Goal: Transaction & Acquisition: Purchase product/service

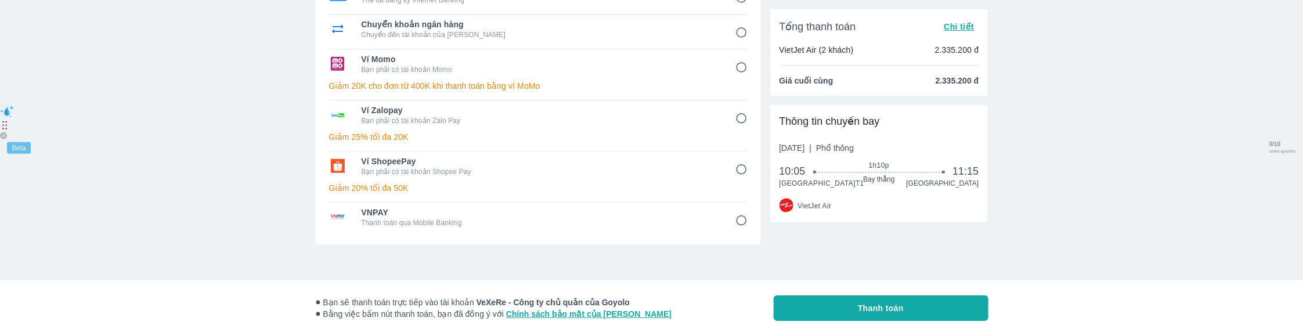
click at [592, 170] on p "Bạn phải có tài khoản Shopee Pay" at bounding box center [541, 171] width 358 height 9
radio input "true"
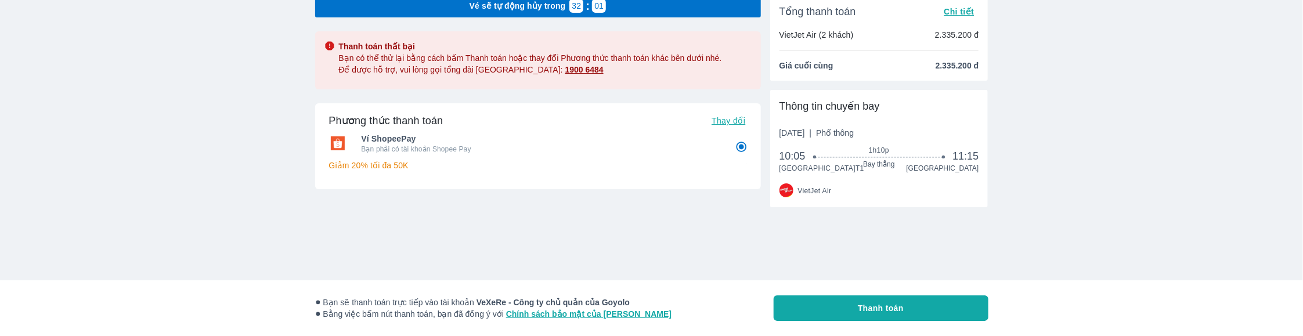
scroll to position [47, 0]
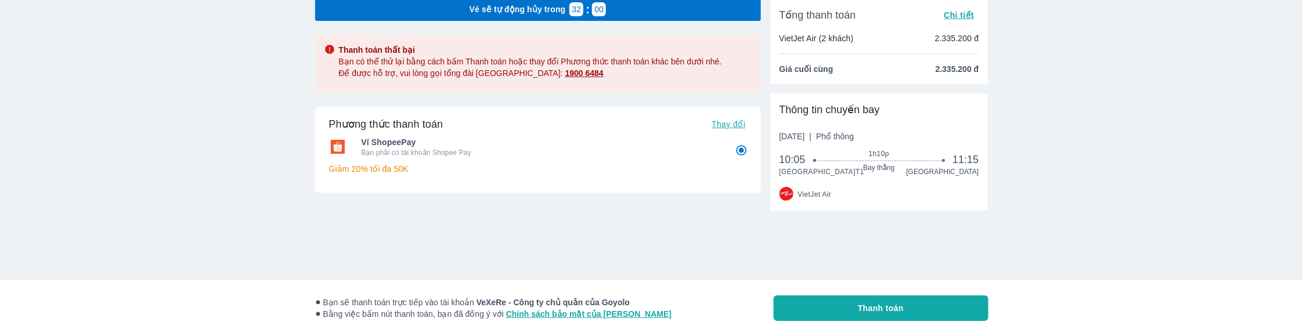
click at [823, 305] on button "Thanh toán" at bounding box center [881, 309] width 215 height 26
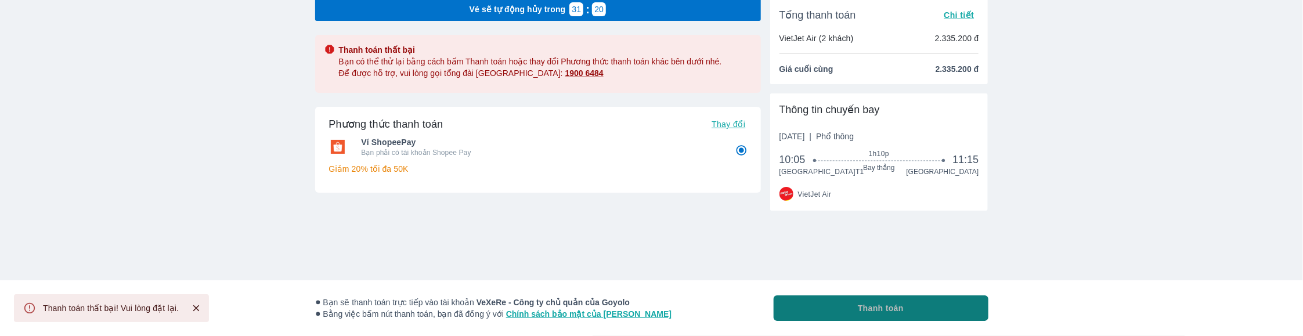
click at [866, 312] on span "Thanh toán" at bounding box center [881, 308] width 46 height 12
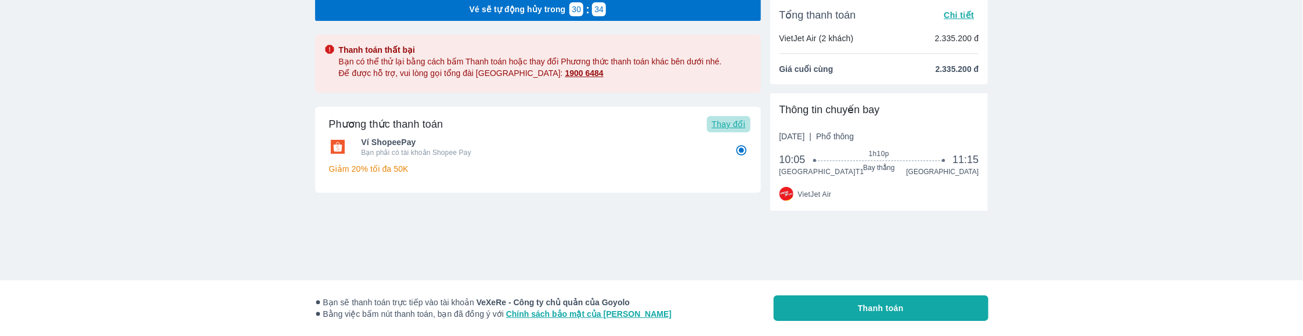
click at [731, 127] on span "Thay đổi" at bounding box center [729, 124] width 34 height 9
radio input "false"
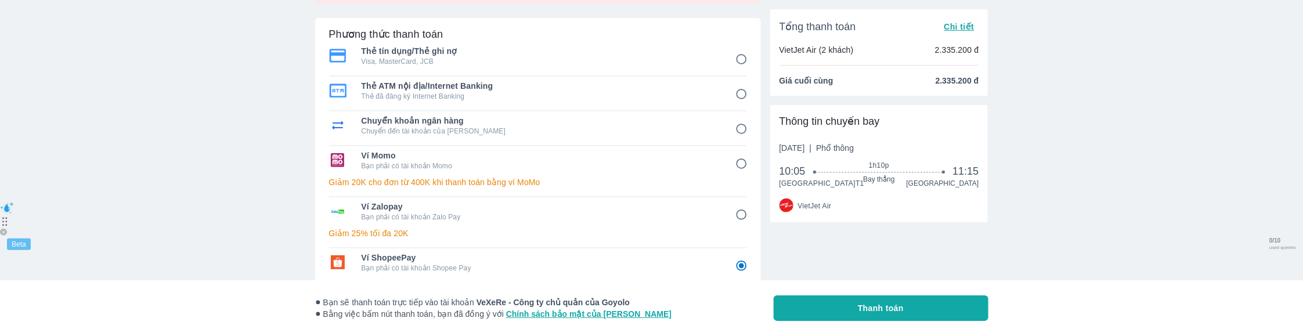
click at [716, 147] on div "Ví Momo Bạn phải có tài khoản Momo" at bounding box center [538, 160] width 418 height 28
radio input "true"
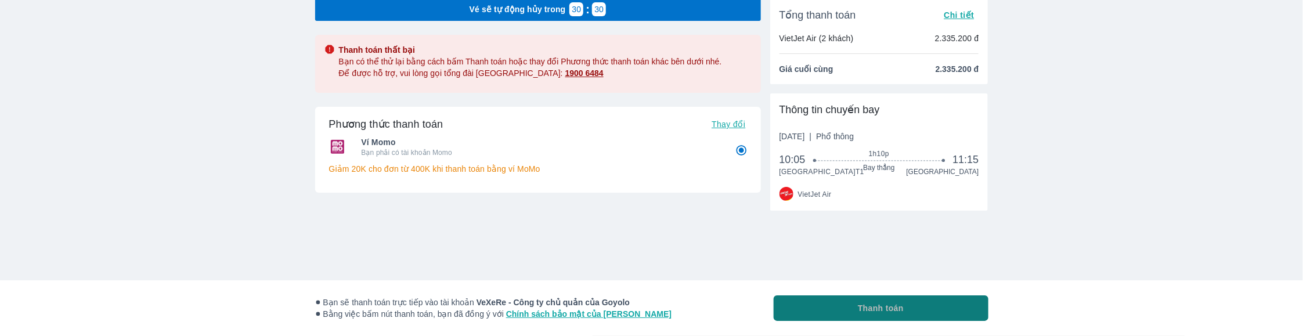
click at [841, 316] on button "Thanh toán" at bounding box center [881, 309] width 215 height 26
radio input "false"
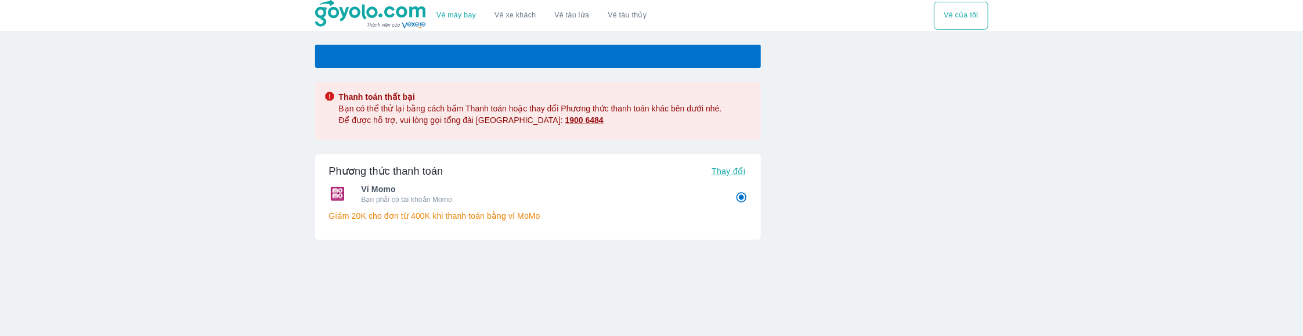
radio input "false"
